Goal: Contribute content

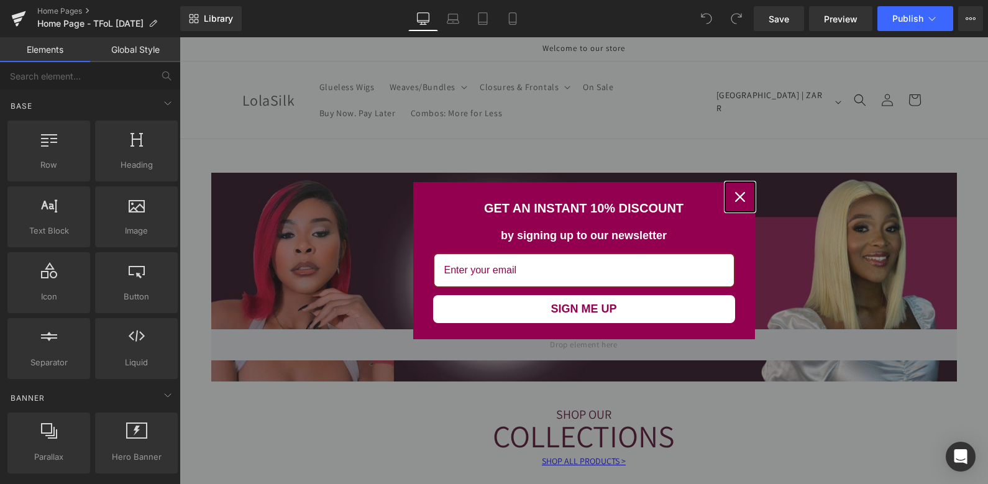
click at [735, 197] on icon "close icon" at bounding box center [740, 197] width 10 height 10
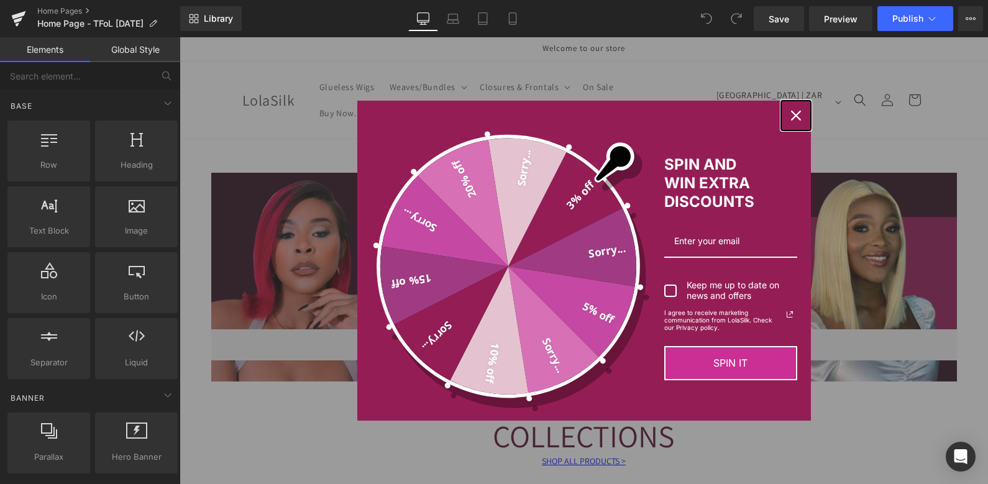
click at [791, 116] on icon "close icon" at bounding box center [796, 116] width 10 height 10
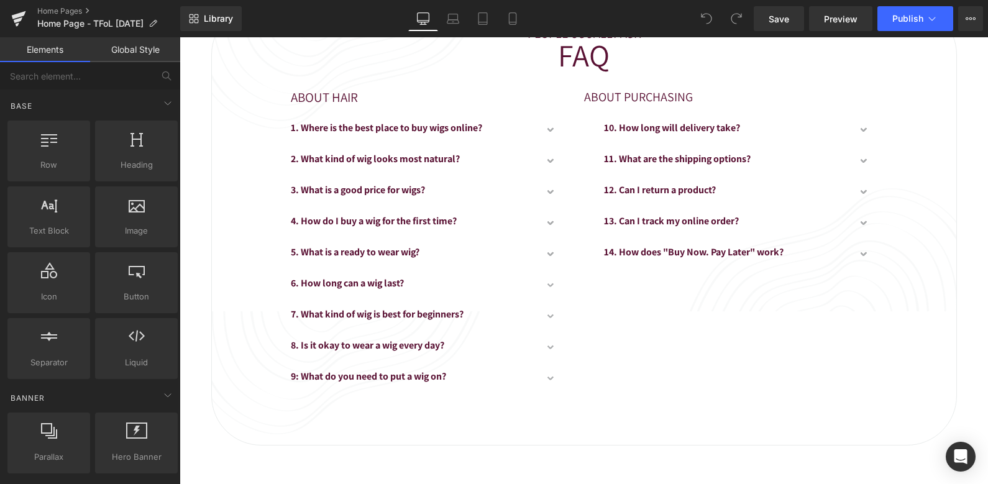
scroll to position [3441, 0]
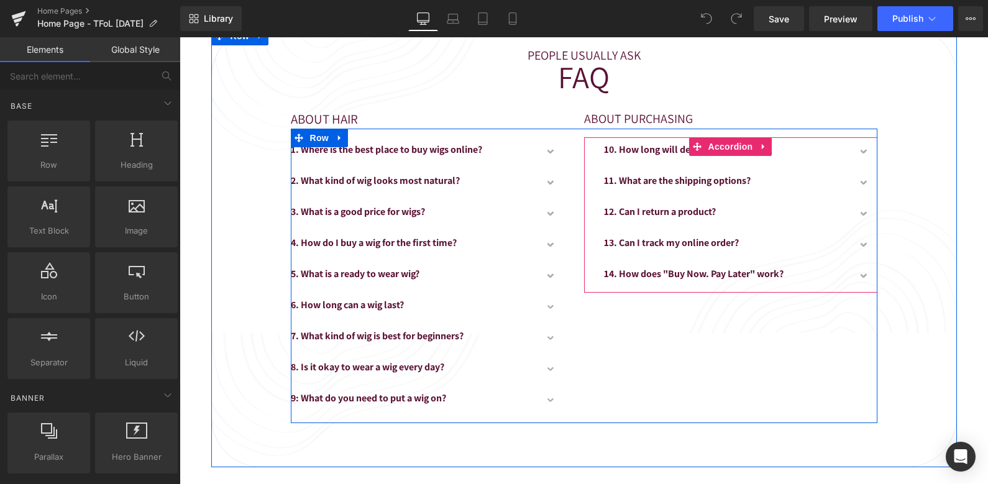
click at [860, 207] on button "button" at bounding box center [865, 214] width 25 height 31
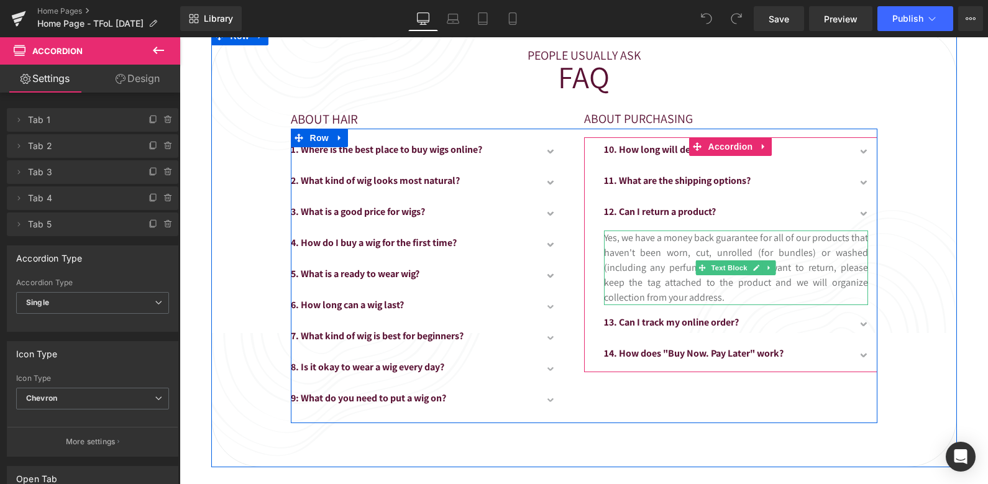
click at [737, 285] on p "Yes, we have a money back guarantee for all of our products that haven't been w…" at bounding box center [736, 268] width 264 height 75
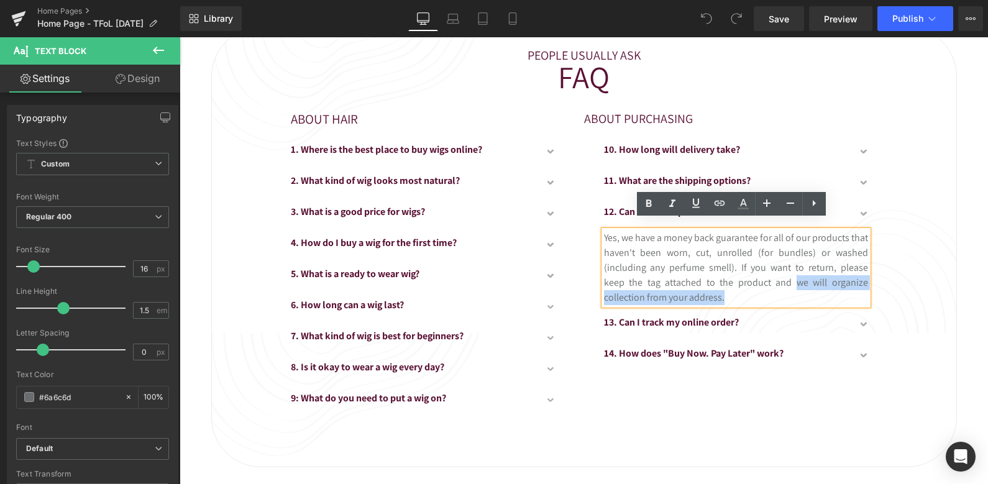
drag, startPoint x: 713, startPoint y: 284, endPoint x: 753, endPoint y: 269, distance: 41.9
click at [753, 269] on p "Yes, we have a money back guarantee for all of our products that haven't been w…" at bounding box center [736, 268] width 264 height 75
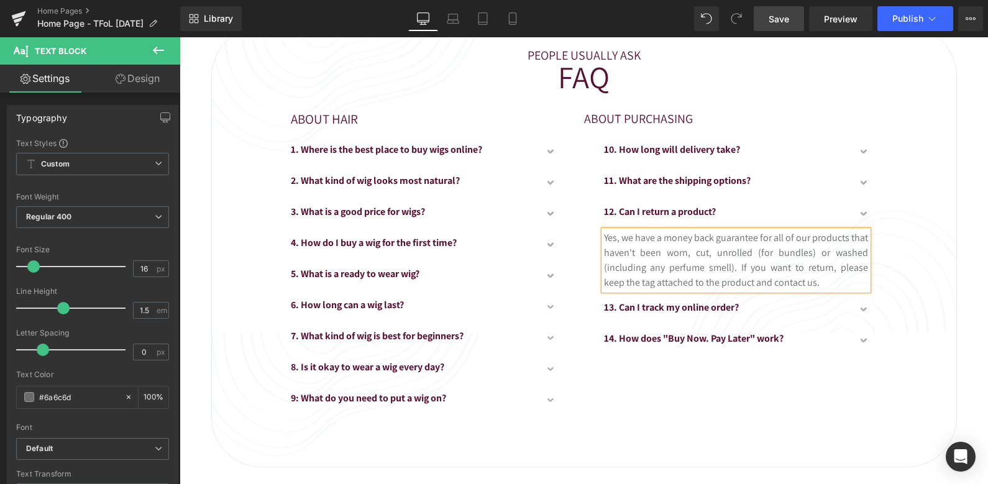
click at [784, 21] on span "Save" at bounding box center [779, 18] width 21 height 13
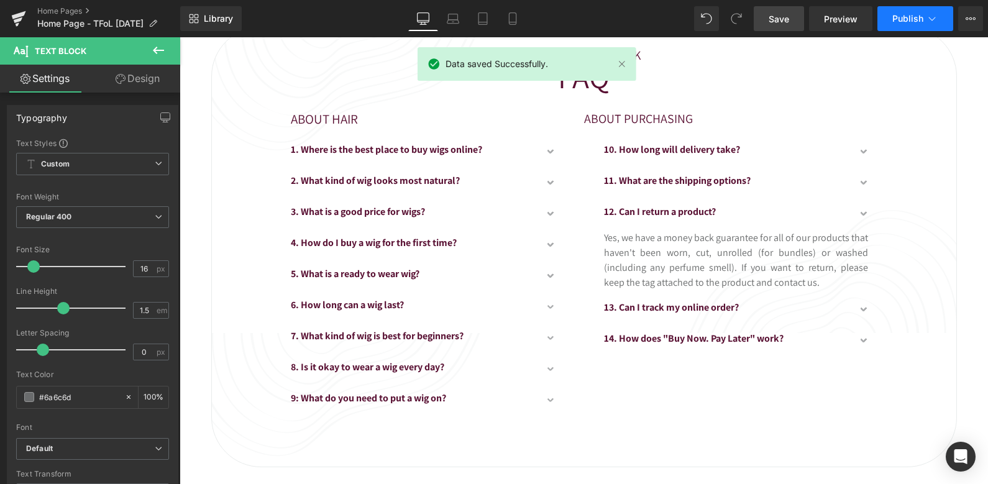
click at [920, 20] on span "Publish" at bounding box center [907, 19] width 31 height 10
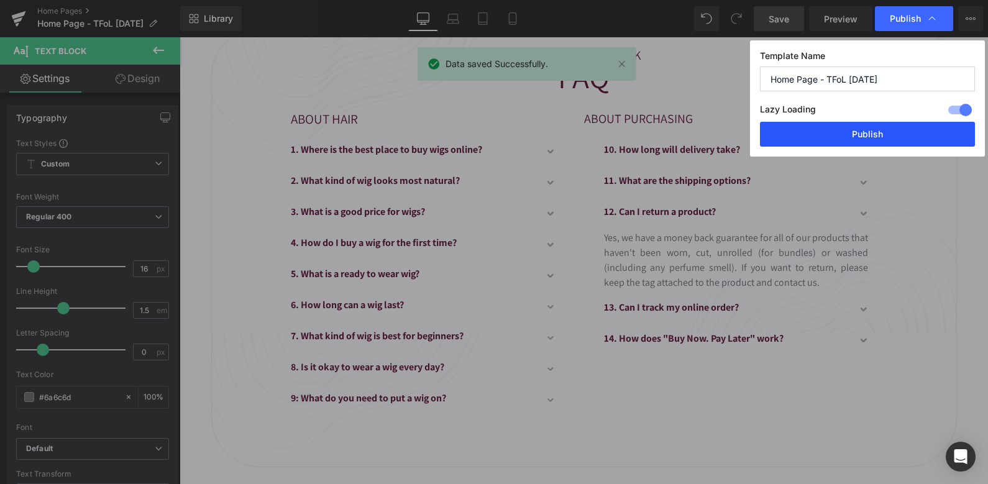
drag, startPoint x: 858, startPoint y: 134, endPoint x: 678, endPoint y: 94, distance: 184.0
click at [858, 134] on button "Publish" at bounding box center [867, 134] width 215 height 25
